Goal: Task Accomplishment & Management: Manage account settings

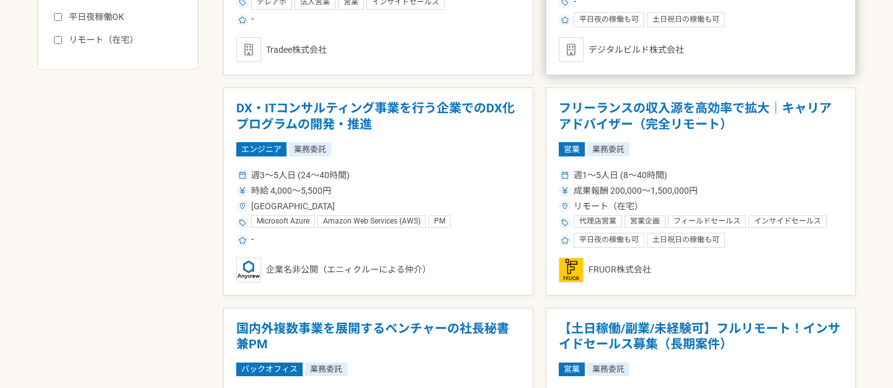
scroll to position [625, 0]
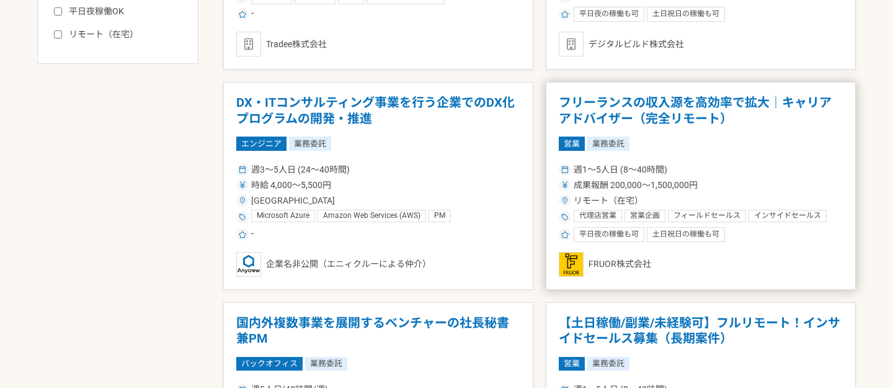
click at [620, 110] on h1 "フリーランスの収入源を高効率で拡大｜キャリアアドバイザー（完全リモート）" at bounding box center [701, 111] width 284 height 32
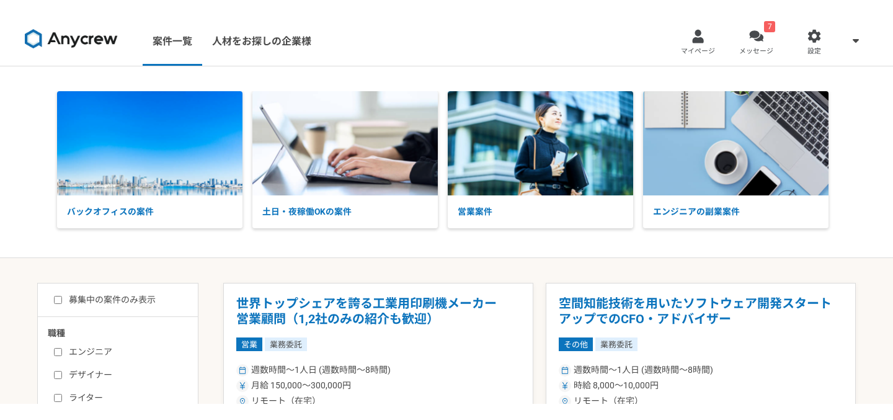
scroll to position [5, 0]
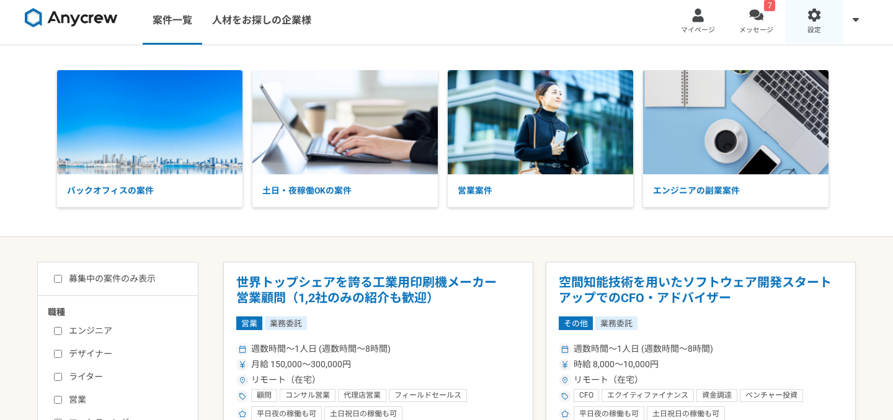
click at [821, 22] on link "設定" at bounding box center [814, 20] width 58 height 50
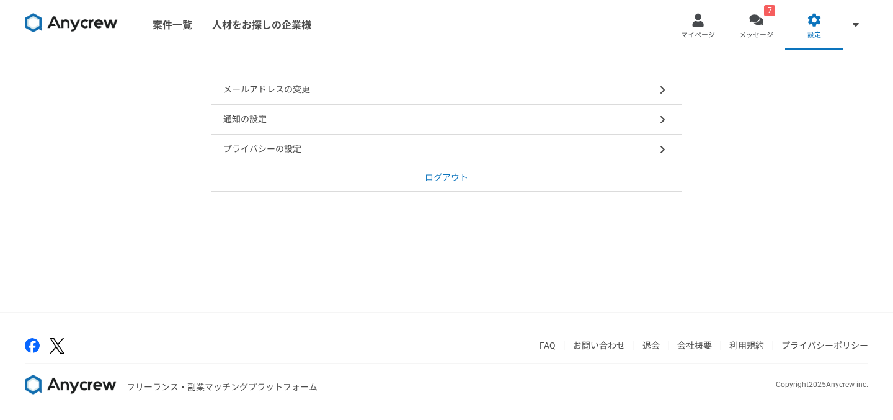
click at [439, 172] on p "ログアウト" at bounding box center [446, 177] width 43 height 13
